Goal: Task Accomplishment & Management: Manage account settings

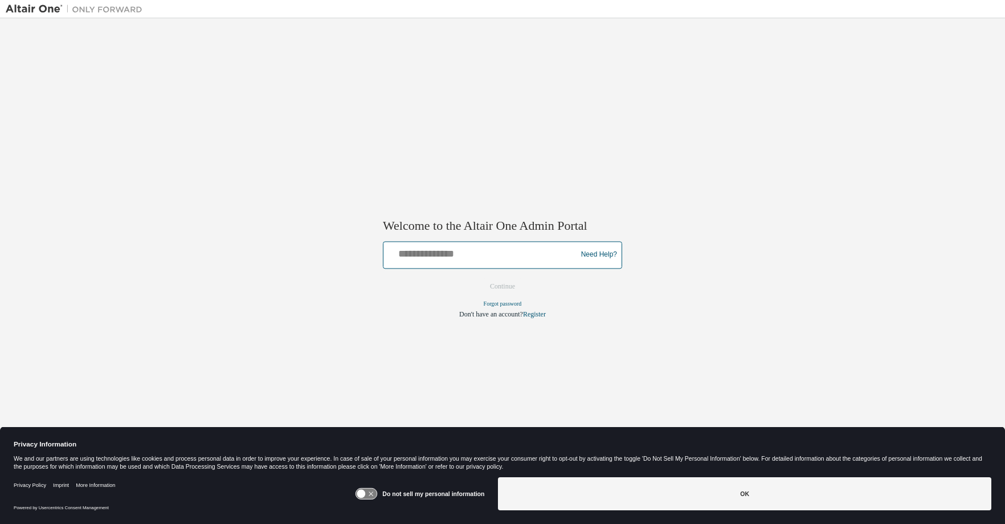
drag, startPoint x: 447, startPoint y: 252, endPoint x: 463, endPoint y: 255, distance: 16.1
click at [447, 253] on input "text" at bounding box center [482, 252] width 188 height 17
type input "**********"
click at [509, 288] on button "Continue" at bounding box center [502, 286] width 49 height 17
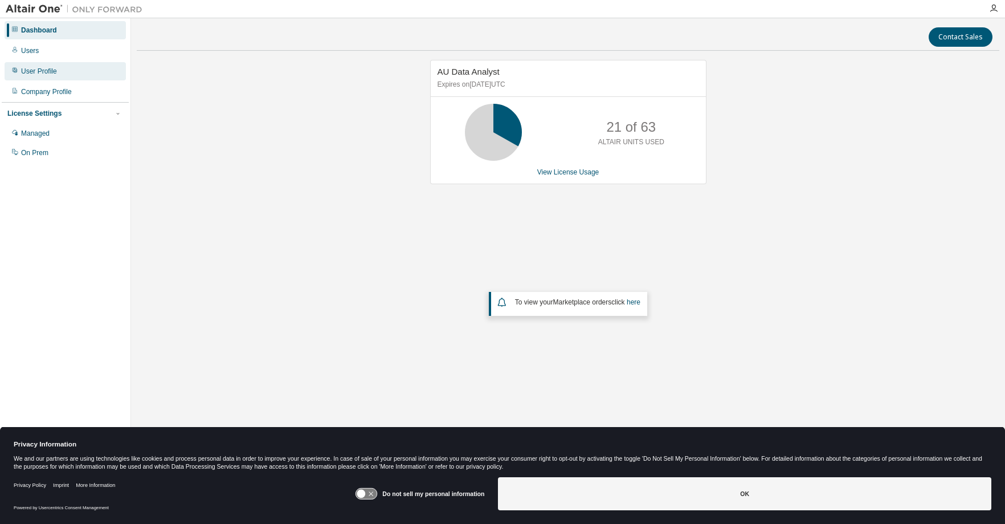
click at [47, 72] on div "User Profile" at bounding box center [39, 71] width 36 height 9
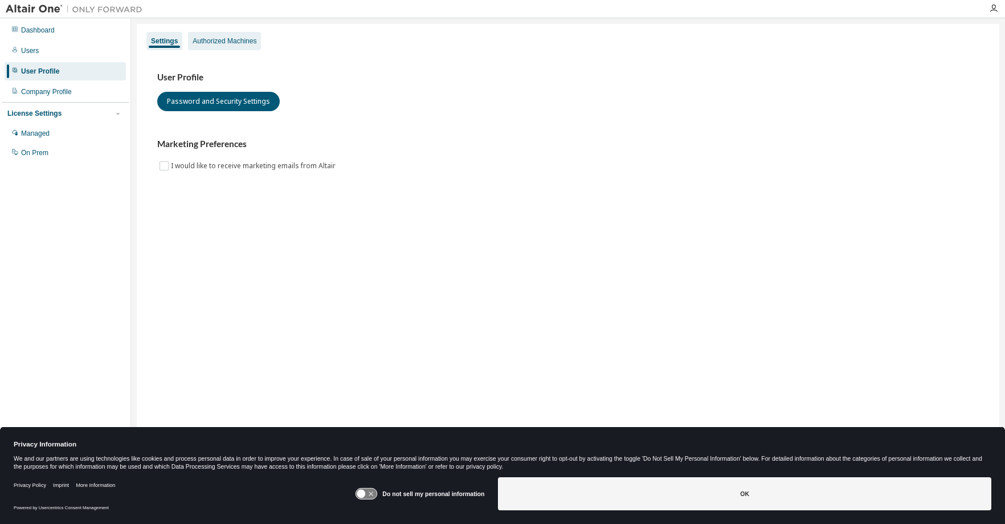
click at [213, 44] on div "Authorized Machines" at bounding box center [225, 40] width 64 height 9
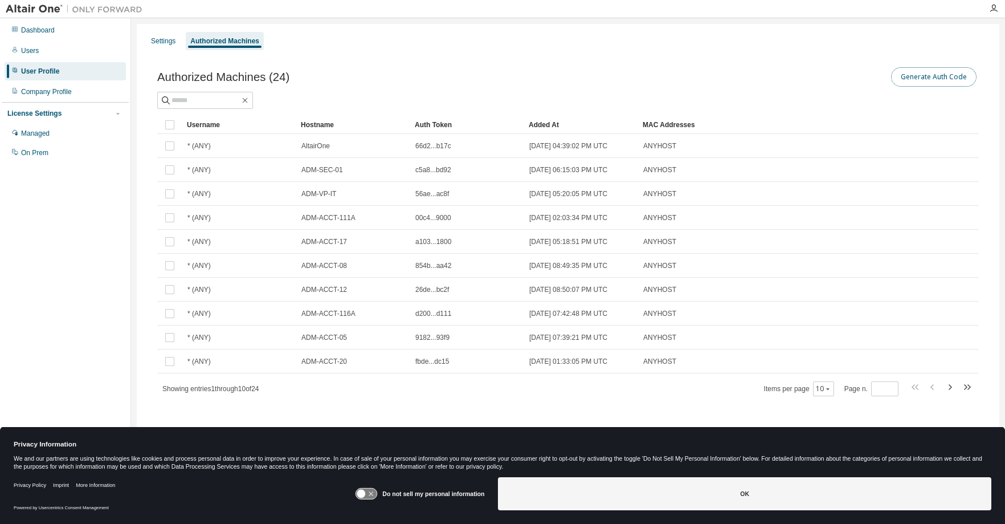
click at [936, 77] on button "Generate Auth Code" at bounding box center [933, 76] width 85 height 19
